Goal: Navigation & Orientation: Go to known website

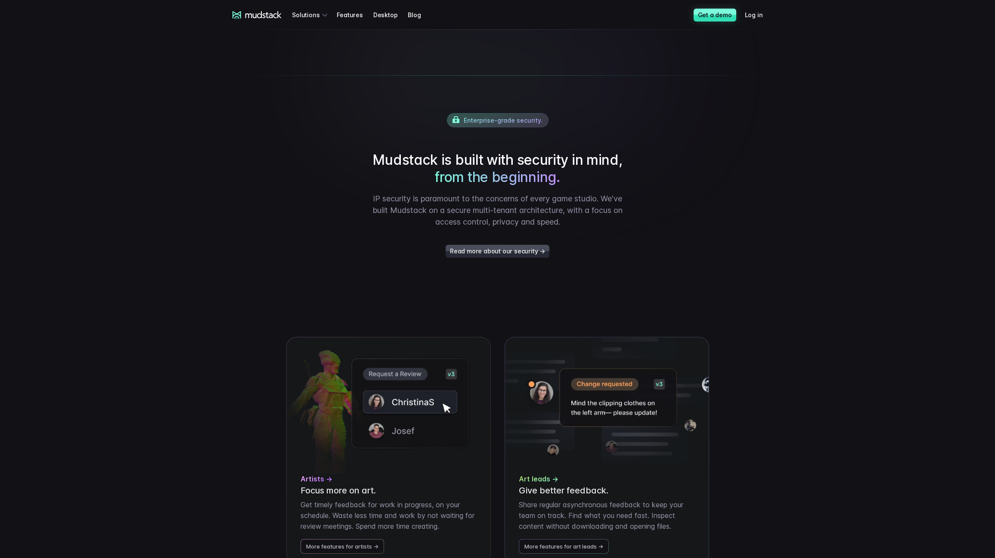
scroll to position [1377, 0]
